Goal: Task Accomplishment & Management: Use online tool/utility

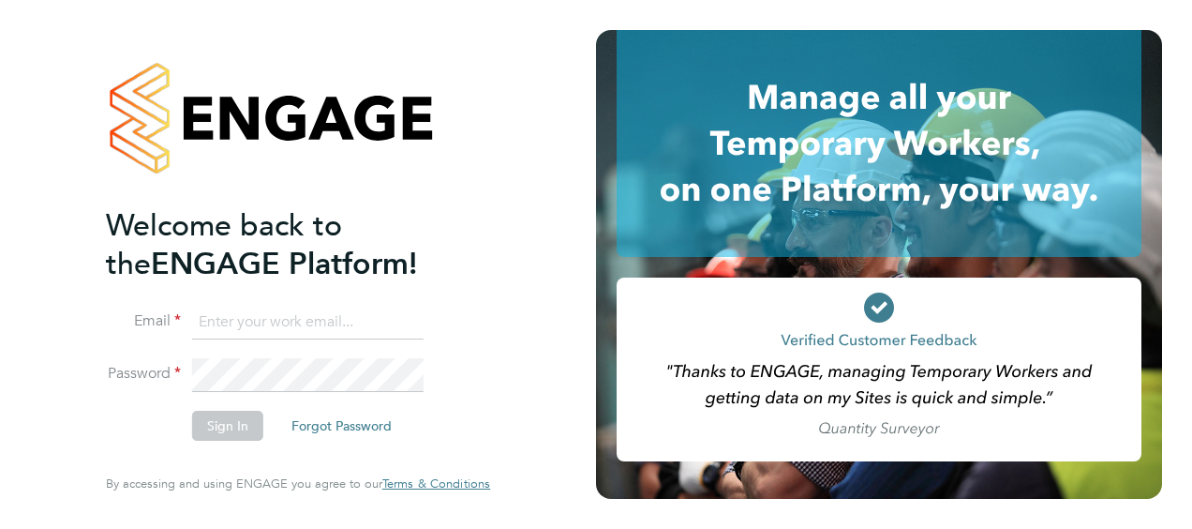
type input "jonathan.woodhouse@brightonandhovealbion.com"
click at [36, 288] on div "Welcome back to the ENGAGE Platform! Email jonathan.woodhouse@brightonandhoveal…" at bounding box center [298, 264] width 596 height 529
click at [223, 418] on button "Sign In" at bounding box center [227, 426] width 71 height 30
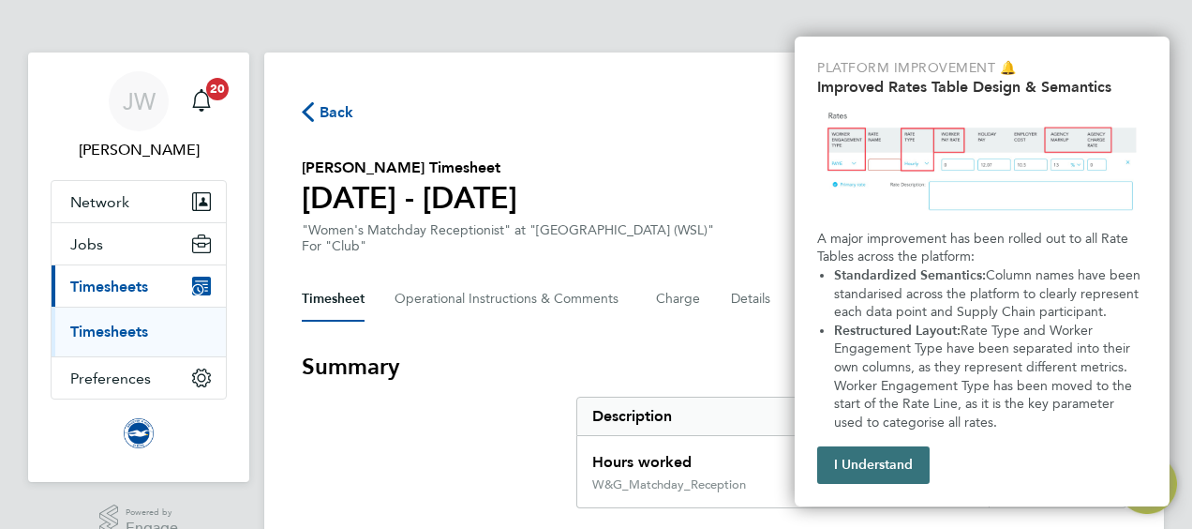
click at [881, 459] on button "I Understand" at bounding box center [873, 464] width 112 height 37
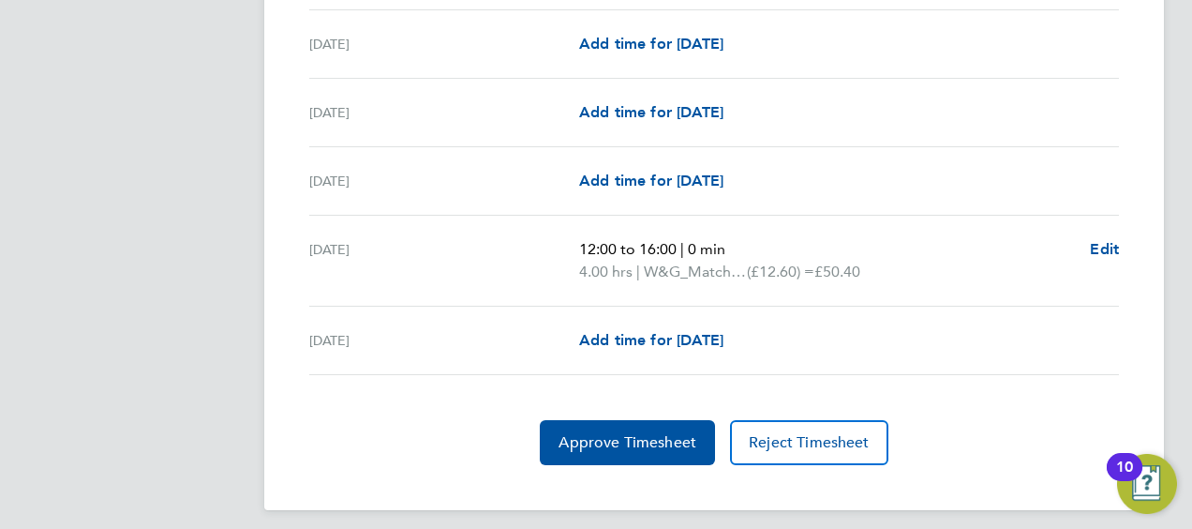
scroll to position [2363, 0]
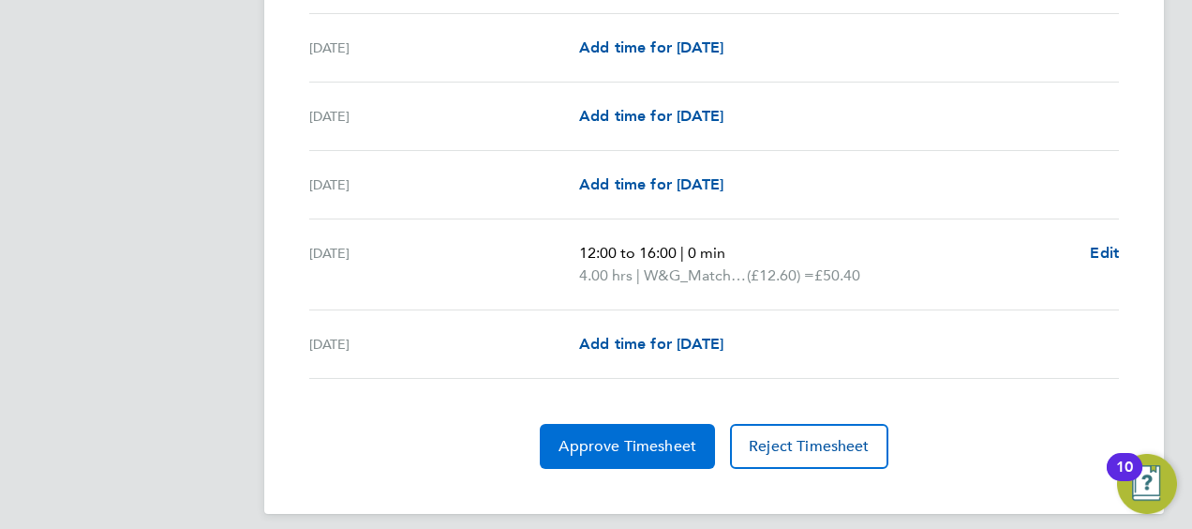
click at [622, 437] on span "Approve Timesheet" at bounding box center [628, 446] width 138 height 19
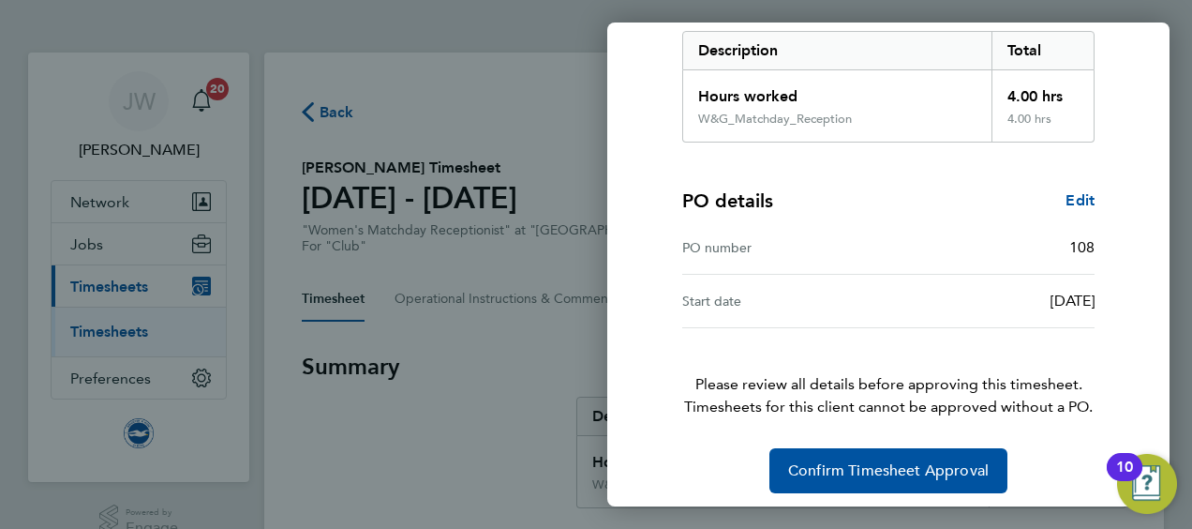
scroll to position [314, 0]
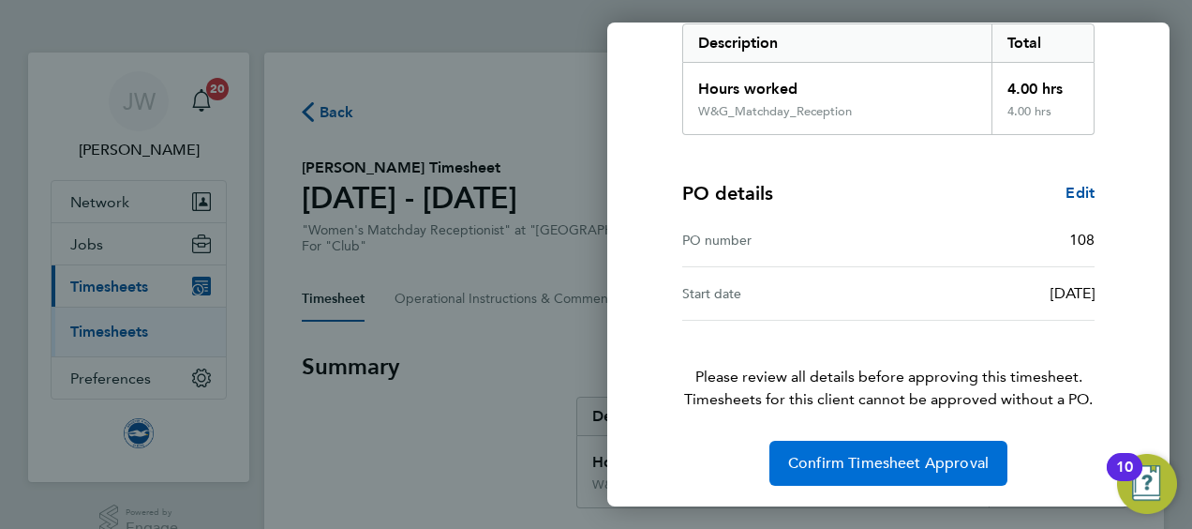
click at [853, 456] on span "Confirm Timesheet Approval" at bounding box center [888, 463] width 201 height 19
